Goal: Task Accomplishment & Management: Manage account settings

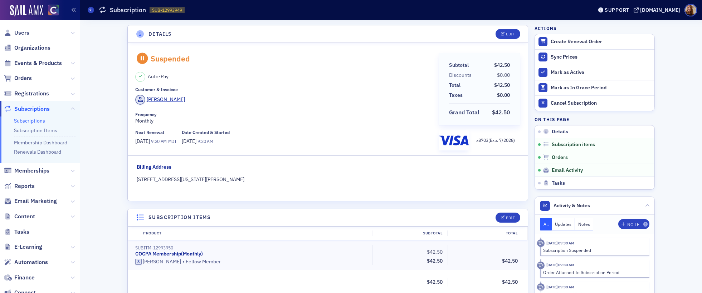
scroll to position [282, 0]
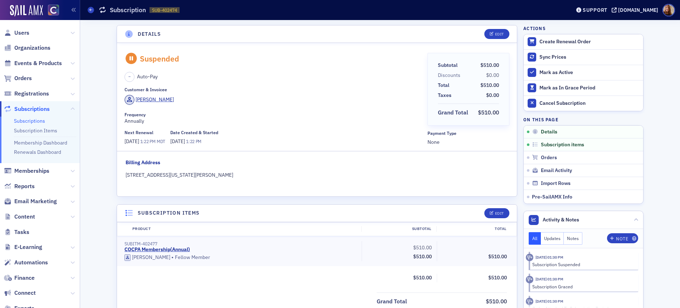
scroll to position [1, 0]
click at [31, 62] on span "Events & Products" at bounding box center [38, 63] width 48 height 8
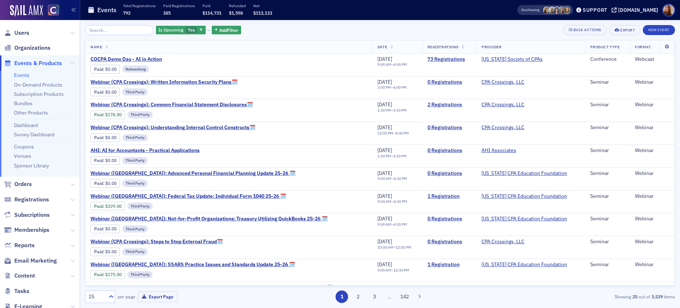
click at [102, 31] on input "search" at bounding box center [119, 30] width 68 height 10
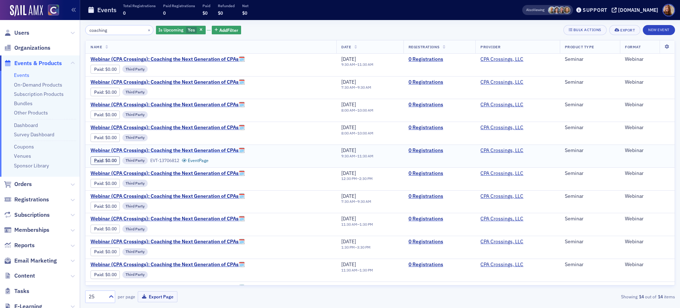
scroll to position [88, 0]
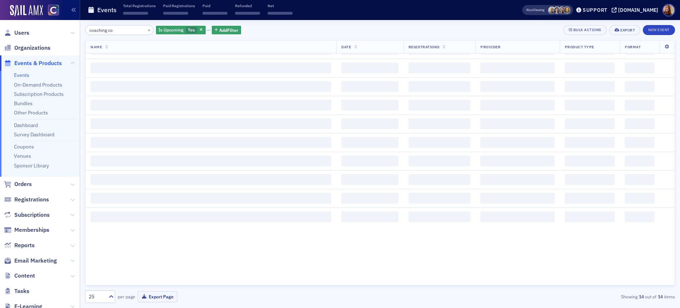
scroll to position [88, 0]
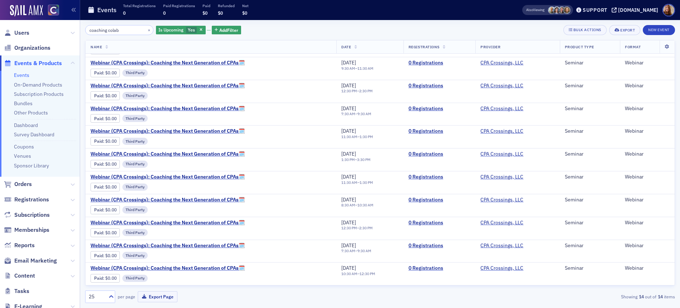
scroll to position [88, 0]
type input "coaching colab"
click at [146, 31] on button "×" at bounding box center [149, 29] width 6 height 6
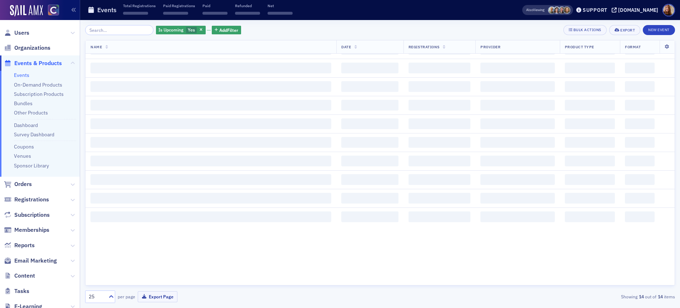
scroll to position [88, 0]
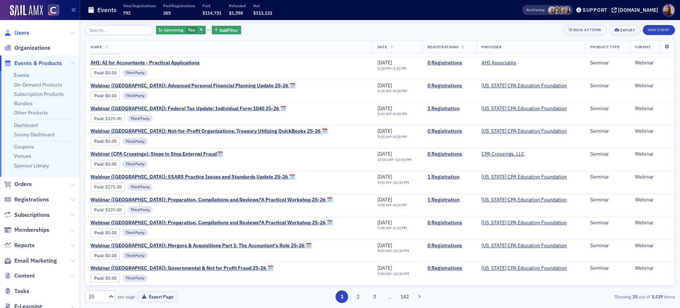
click at [19, 34] on span "Users" at bounding box center [21, 33] width 15 height 8
click at [25, 32] on span "Users" at bounding box center [21, 33] width 15 height 8
click at [24, 33] on span "Users" at bounding box center [21, 33] width 15 height 8
click at [23, 33] on span "Users" at bounding box center [21, 33] width 15 height 8
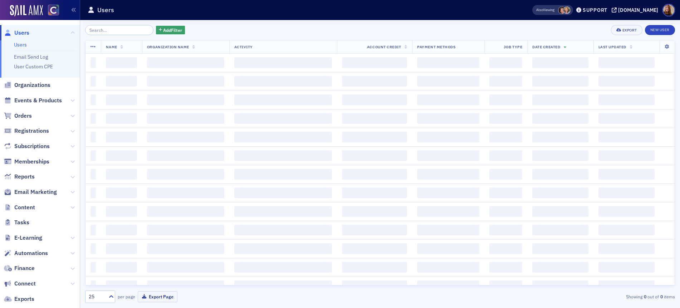
click at [113, 29] on input "search" at bounding box center [119, 30] width 68 height 10
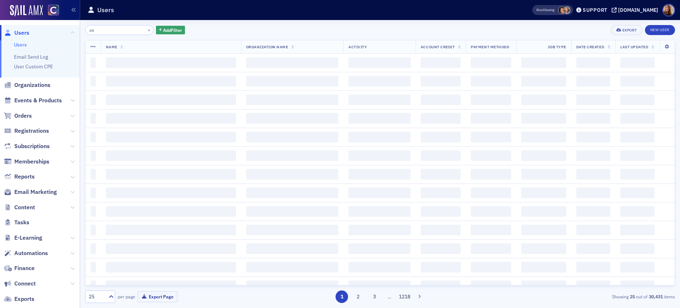
type input "c"
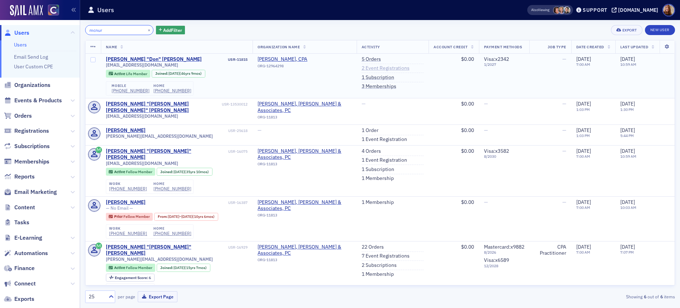
type input "mcnur"
click at [372, 68] on link "2 Event Registrations" at bounding box center [385, 68] width 48 height 6
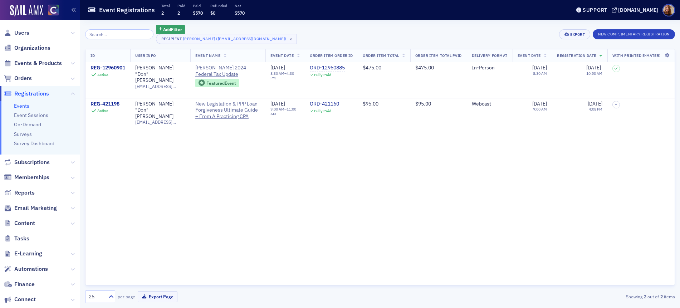
click at [389, 30] on div "Add Filter Recipient Don McNurlin (donmcnurlincpa@gmail.com) × Export New Compl…" at bounding box center [380, 34] width 590 height 19
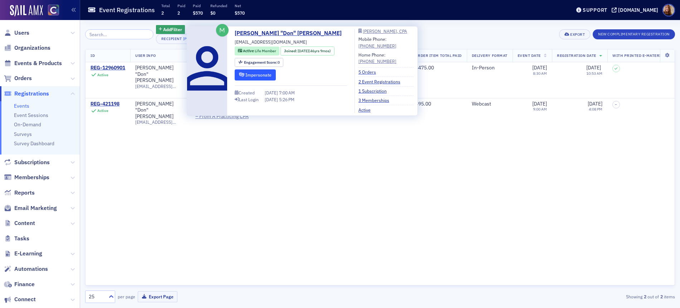
click at [262, 76] on button "Impersonate" at bounding box center [255, 74] width 41 height 11
click at [374, 92] on link "1 Subscription" at bounding box center [375, 91] width 34 height 6
click at [149, 68] on div "Donald "Don" McNurlin" at bounding box center [160, 74] width 50 height 19
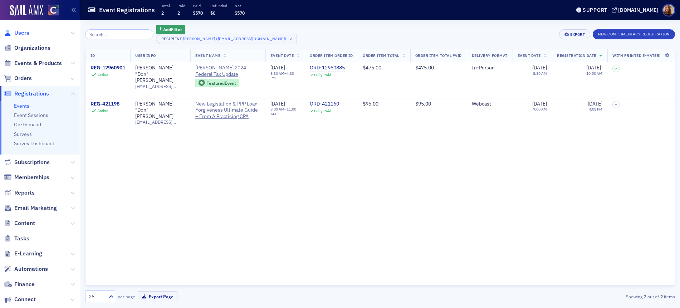
click at [25, 30] on span "Users" at bounding box center [21, 33] width 15 height 8
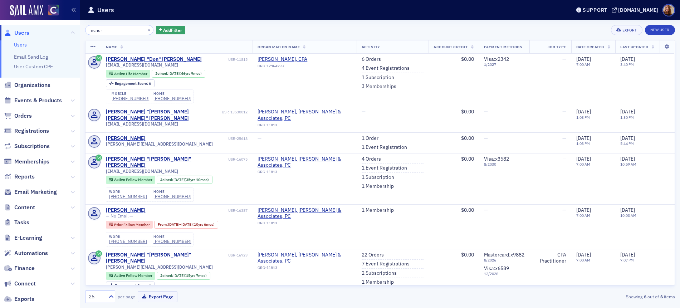
click at [91, 28] on input "mcnur" at bounding box center [119, 30] width 68 height 10
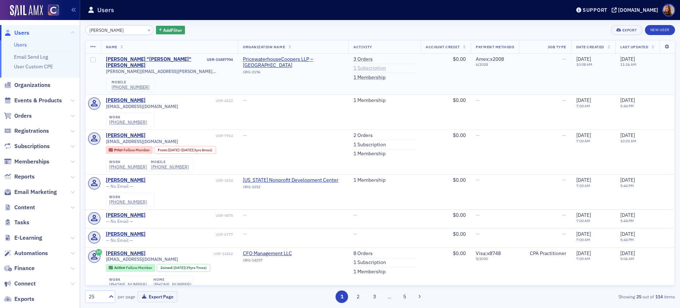
type input "[PERSON_NAME]"
click at [362, 68] on link "1 Subscription" at bounding box center [369, 68] width 33 height 6
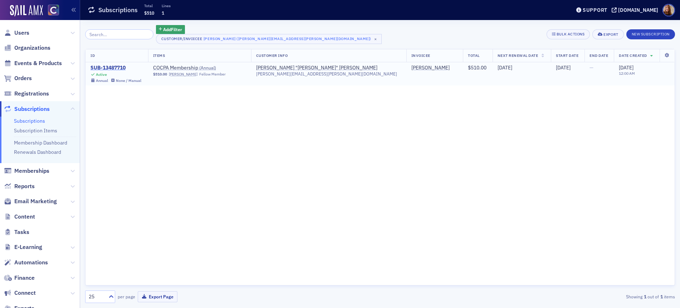
click at [109, 65] on div "SUB-13487710" at bounding box center [115, 68] width 51 height 6
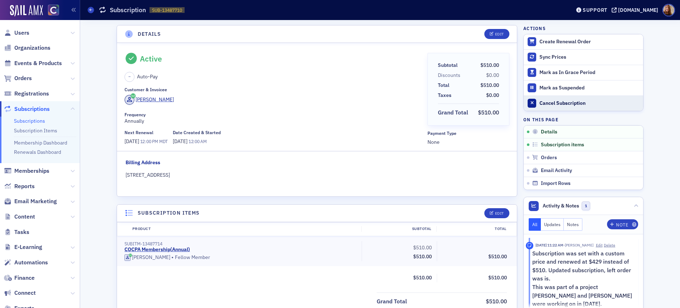
click at [549, 103] on div "Cancel Subscription" at bounding box center [589, 103] width 100 height 6
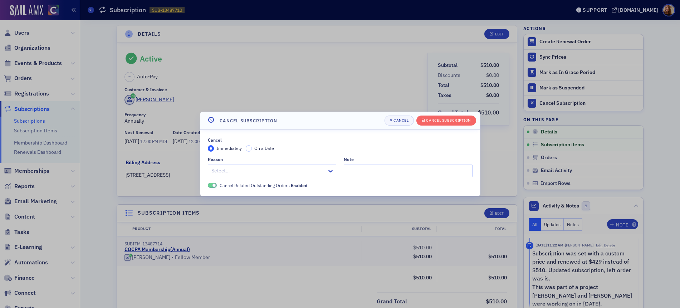
click at [266, 173] on div at bounding box center [269, 170] width 116 height 9
click at [212, 168] on input "ithe" at bounding box center [216, 171] width 10 height 8
type input "other"
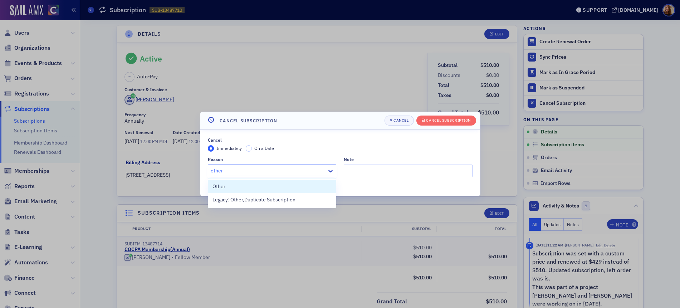
click at [217, 186] on span "Other" at bounding box center [218, 187] width 13 height 8
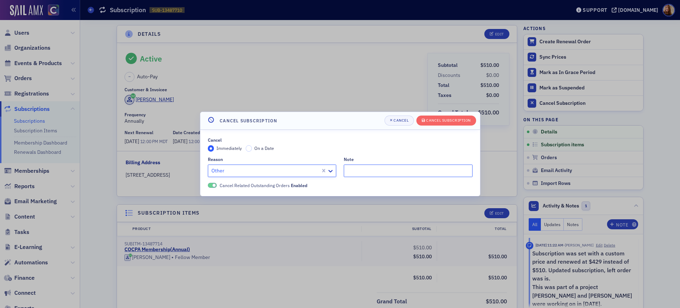
drag, startPoint x: 359, startPoint y: 169, endPoint x: 365, endPoint y: 169, distance: 6.5
click at [359, 169] on input "Note" at bounding box center [408, 170] width 129 height 13
type input "no longer with pwc"
click at [452, 120] on div "Cancel Subscription" at bounding box center [448, 120] width 45 height 4
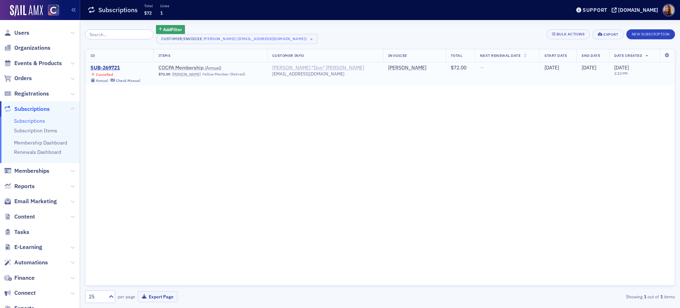
click at [312, 70] on div "[PERSON_NAME] "Don" [PERSON_NAME]" at bounding box center [318, 68] width 92 height 6
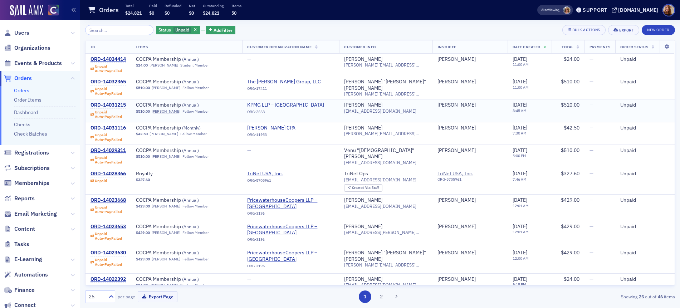
scroll to position [1, 0]
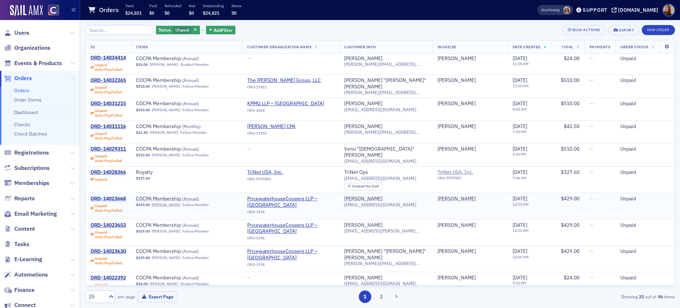
click at [109, 196] on div "ORD-14023668" at bounding box center [107, 199] width 35 height 6
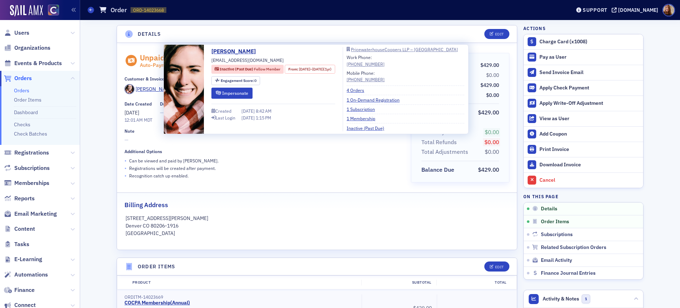
click at [242, 60] on span "[EMAIL_ADDRESS][DOMAIN_NAME]" at bounding box center [247, 60] width 72 height 6
copy div "[EMAIL_ADDRESS][DOMAIN_NAME]"
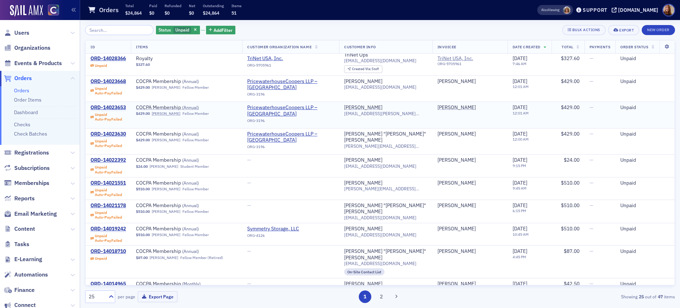
scroll to position [168, 0]
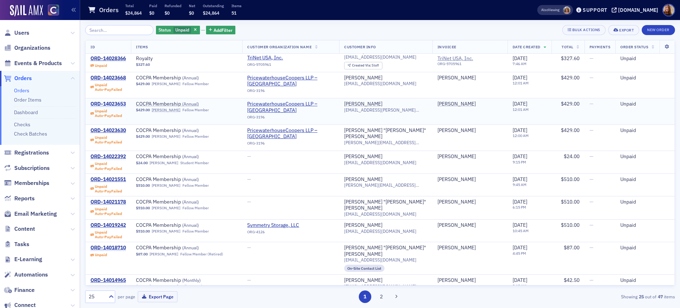
click at [114, 102] on div "ORD-14023653" at bounding box center [107, 104] width 35 height 6
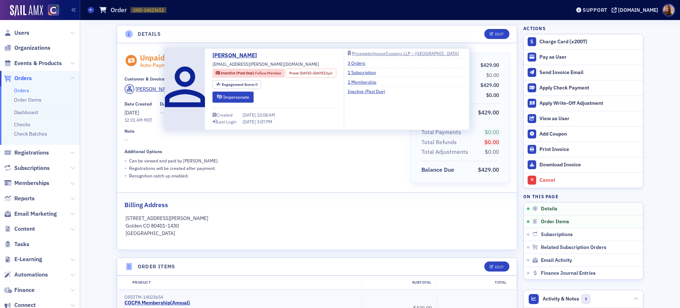
click at [251, 64] on span "[EMAIL_ADDRESS][PERSON_NAME][DOMAIN_NAME]" at bounding box center [265, 64] width 107 height 6
copy div "[EMAIL_ADDRESS][PERSON_NAME][DOMAIN_NAME]"
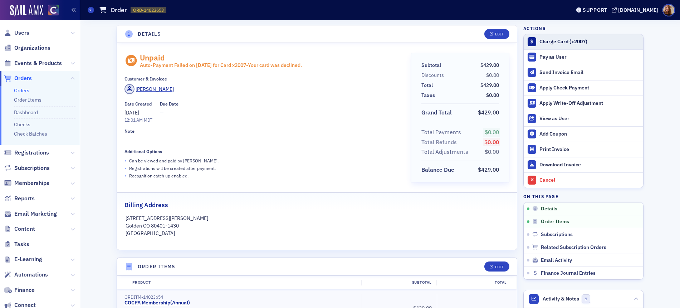
click at [554, 42] on div "Charge Card (x2007)" at bounding box center [589, 42] width 100 height 6
click at [495, 32] on div "Edit" at bounding box center [499, 34] width 9 height 4
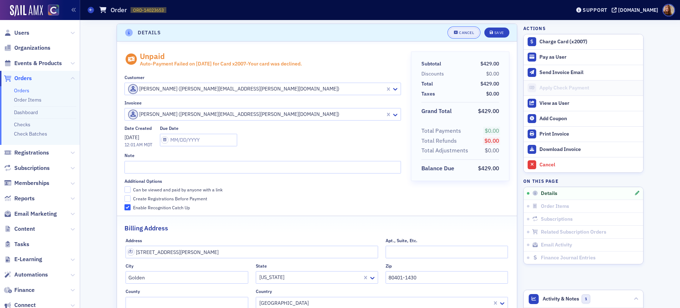
click at [459, 33] on div "Cancel" at bounding box center [466, 33] width 15 height 4
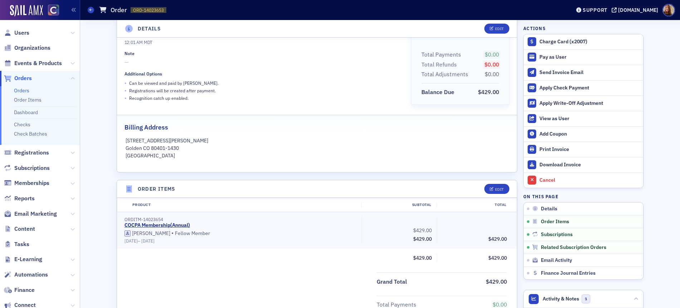
scroll to position [349, 0]
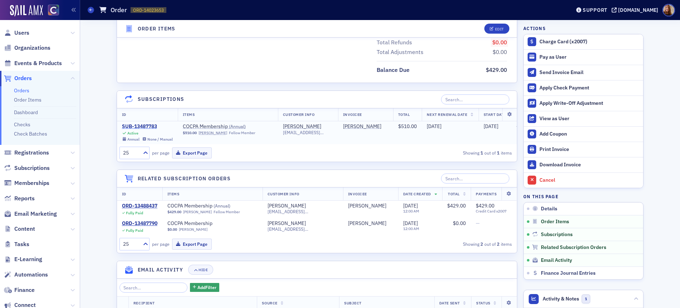
click at [146, 124] on div "SUB-13487783" at bounding box center [147, 126] width 51 height 6
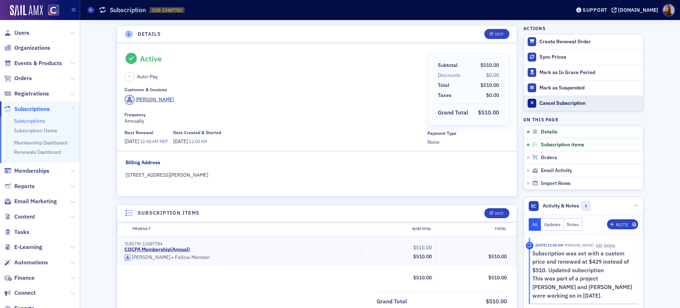
click at [571, 103] on div "Cancel Subscription" at bounding box center [589, 103] width 100 height 6
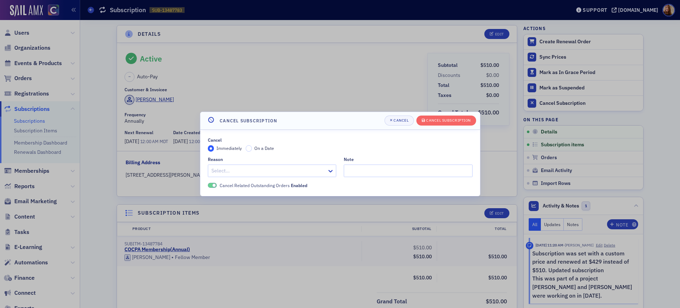
click at [227, 172] on div at bounding box center [269, 170] width 116 height 9
type input "ot"
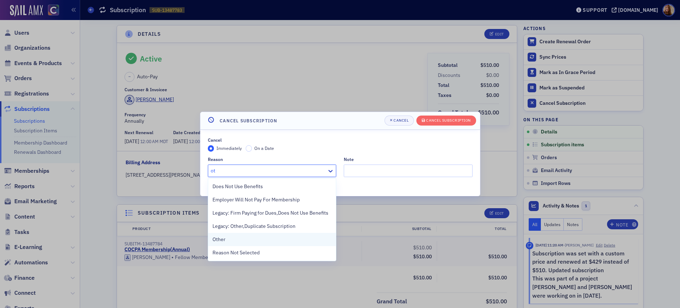
click at [222, 236] on span "Other" at bounding box center [218, 240] width 13 height 8
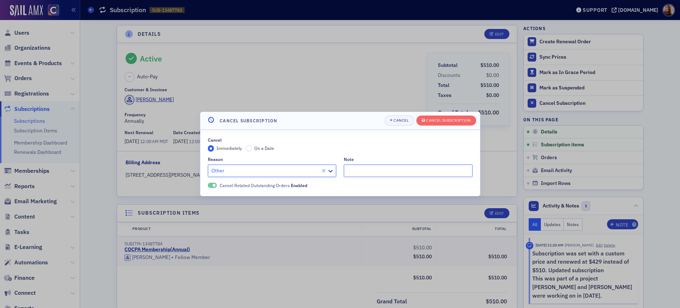
click at [385, 165] on input "Note" at bounding box center [408, 170] width 129 height 13
type input "no longer with pwc"
click at [455, 122] on div "Cancel Subscription" at bounding box center [448, 120] width 45 height 4
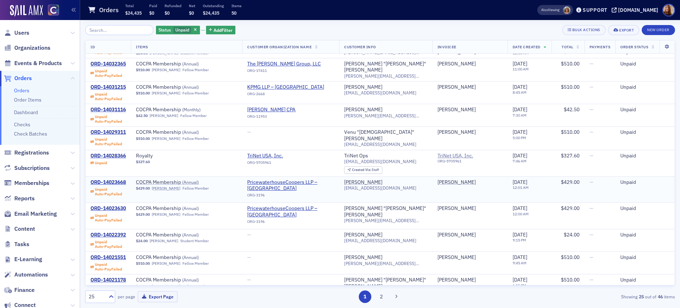
scroll to position [111, 0]
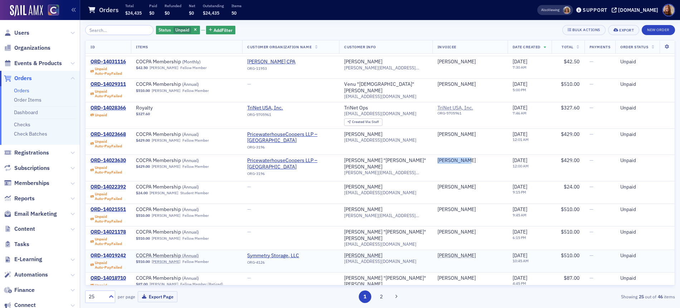
click at [112, 253] on div "ORD-14019242" at bounding box center [107, 255] width 35 height 6
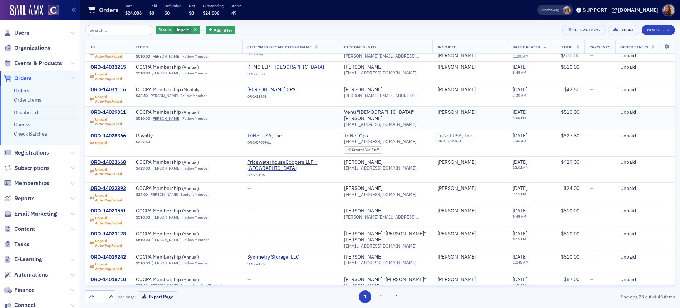
scroll to position [88, 0]
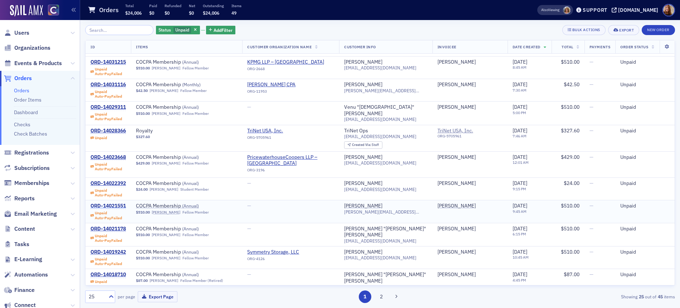
click at [115, 204] on div "ORD-14021551" at bounding box center [107, 206] width 35 height 6
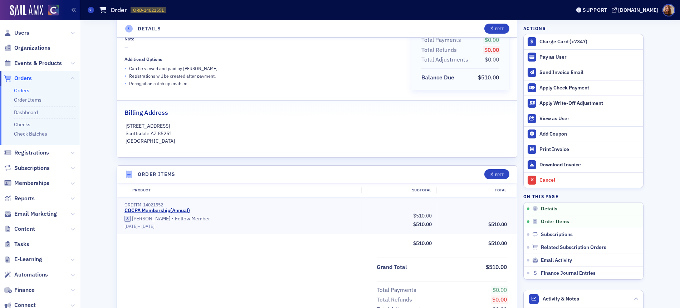
scroll to position [4, 0]
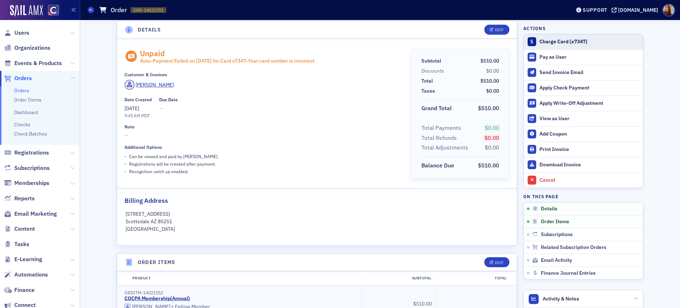
click at [557, 40] on div "Charge Card (x7347)" at bounding box center [589, 42] width 100 height 6
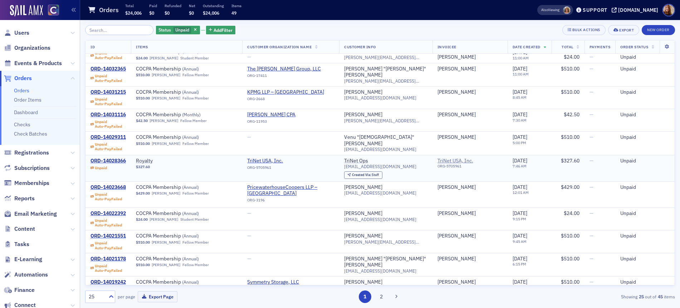
scroll to position [65, 0]
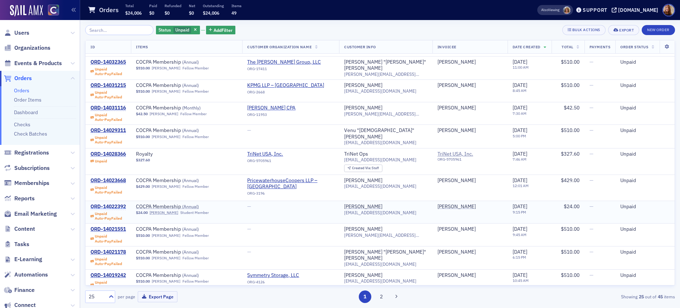
click at [110, 204] on div "ORD-14022392" at bounding box center [107, 206] width 35 height 6
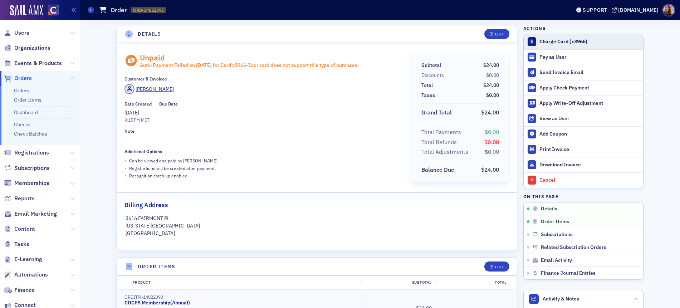
click at [559, 41] on div "Charge Card (x3966)" at bounding box center [589, 42] width 100 height 6
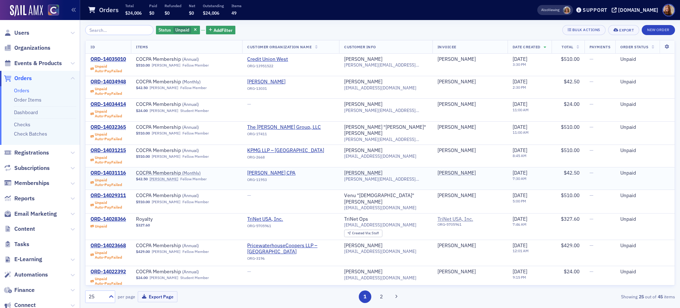
scroll to position [1, 0]
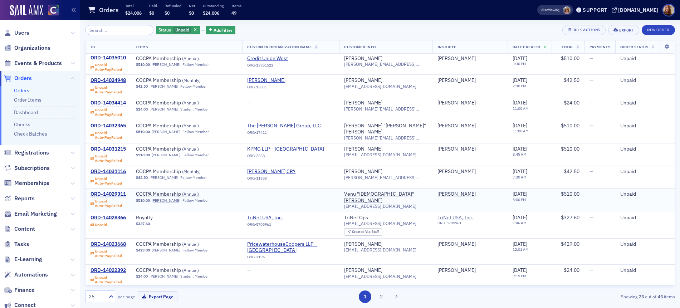
click at [116, 193] on div "ORD-14029311" at bounding box center [107, 194] width 35 height 6
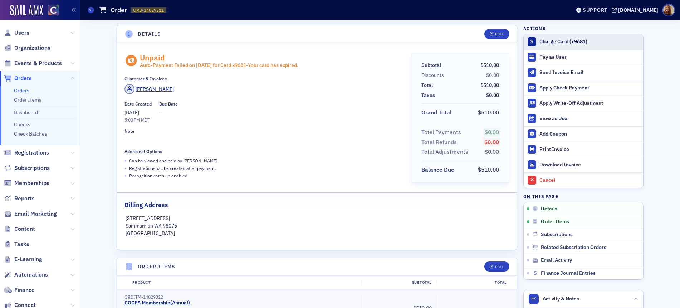
click at [570, 44] on div "Charge Card (x9681)" at bounding box center [589, 42] width 100 height 6
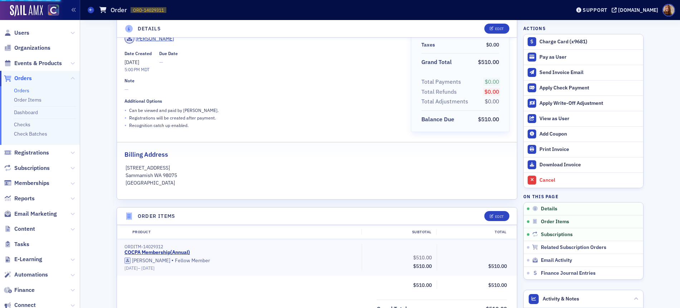
scroll to position [232, 0]
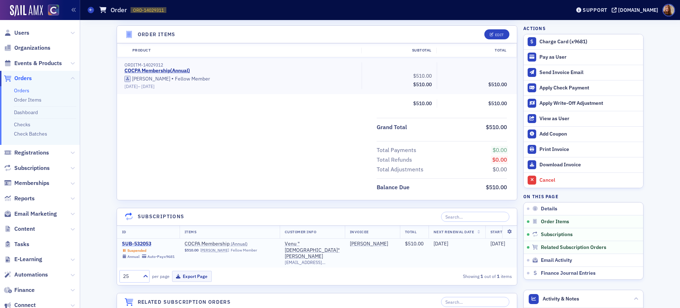
click at [131, 244] on div "SUB-532053" at bounding box center [148, 244] width 53 height 6
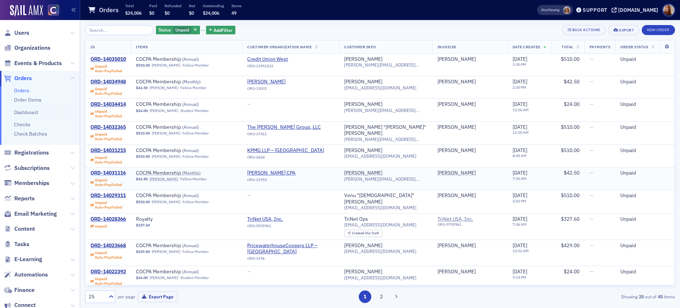
click at [110, 171] on div "ORD-14031116" at bounding box center [107, 173] width 35 height 6
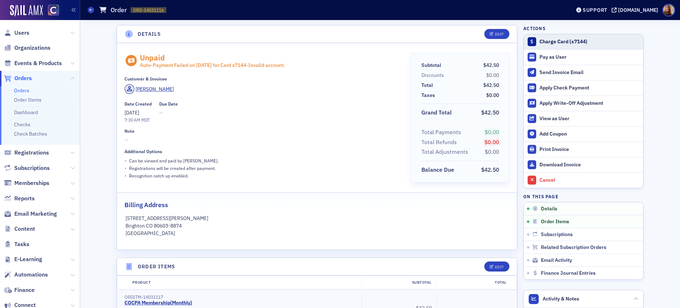
click at [570, 40] on div "Charge Card (x7144)" at bounding box center [589, 42] width 100 height 6
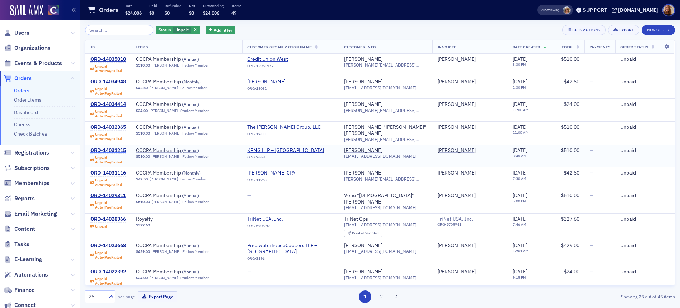
click at [111, 149] on div "ORD-14031215" at bounding box center [107, 150] width 35 height 6
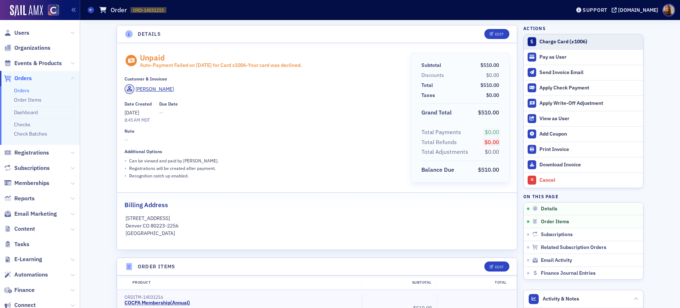
click at [556, 44] on div "Charge Card (x1006)" at bounding box center [589, 42] width 100 height 6
